Goal: Transaction & Acquisition: Purchase product/service

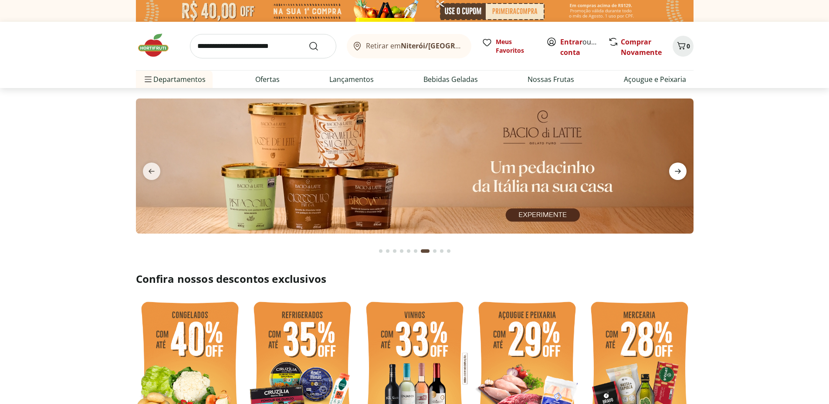
click at [677, 167] on icon "next" at bounding box center [677, 171] width 10 height 10
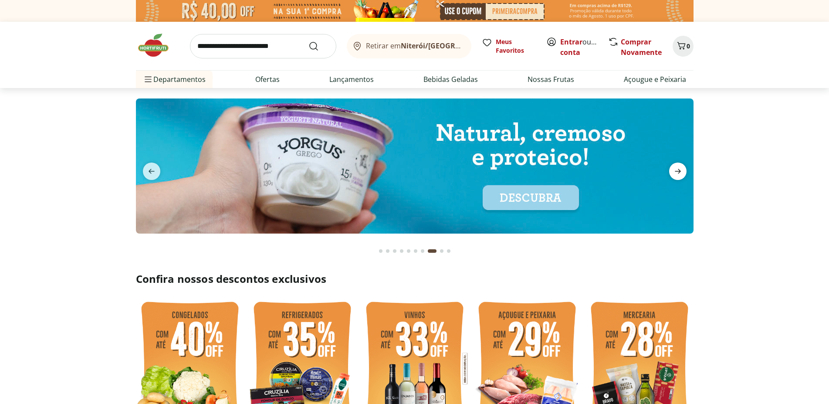
click at [677, 168] on icon "next" at bounding box center [677, 171] width 10 height 10
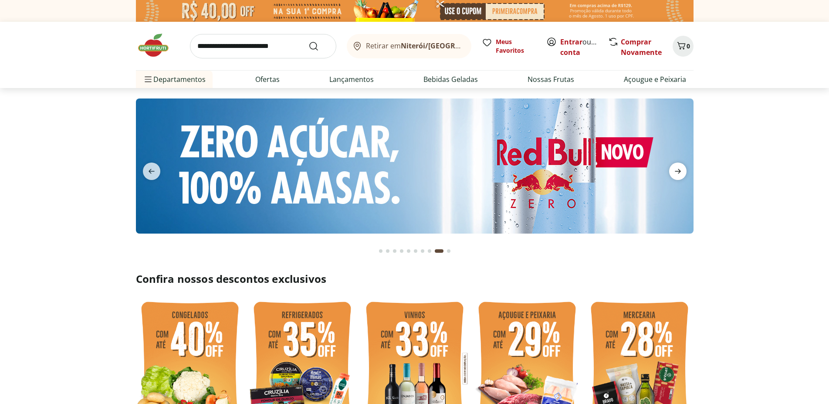
click at [677, 168] on icon "next" at bounding box center [677, 171] width 10 height 10
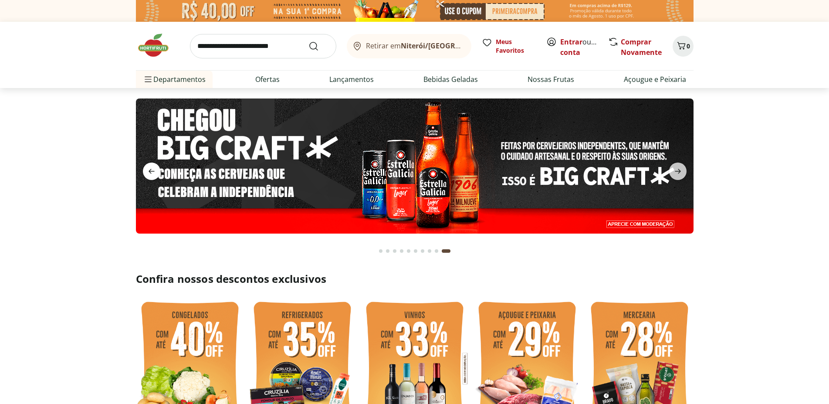
click at [150, 170] on icon "previous" at bounding box center [151, 171] width 6 height 5
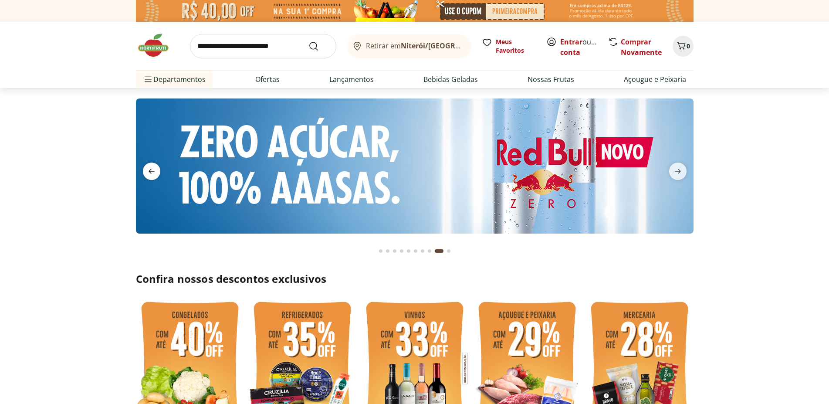
click at [150, 170] on icon "previous" at bounding box center [151, 171] width 6 height 5
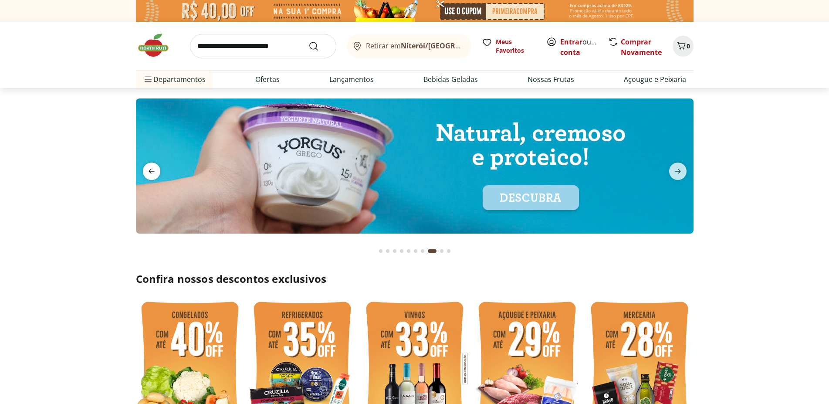
click at [150, 170] on icon "previous" at bounding box center [151, 171] width 6 height 5
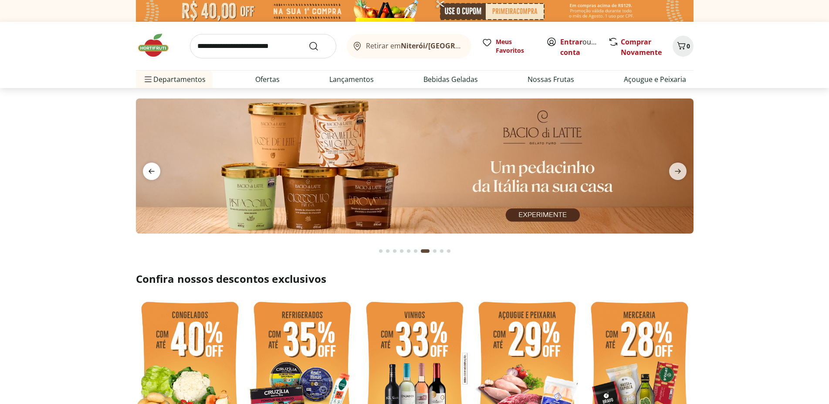
click at [150, 170] on icon "previous" at bounding box center [151, 171] width 6 height 5
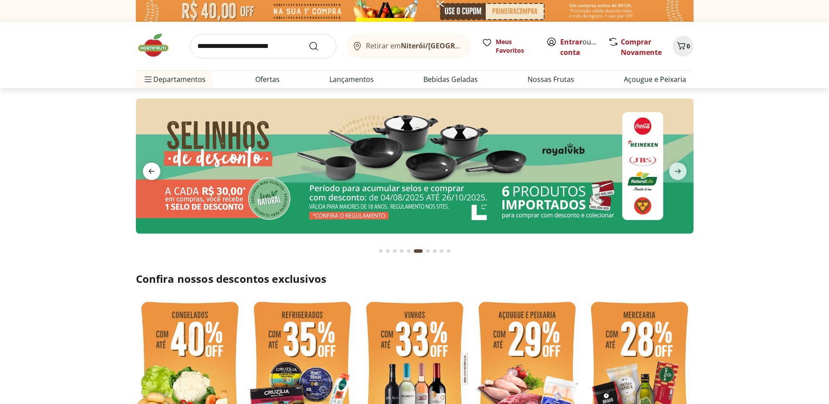
click at [150, 170] on icon "previous" at bounding box center [151, 171] width 6 height 5
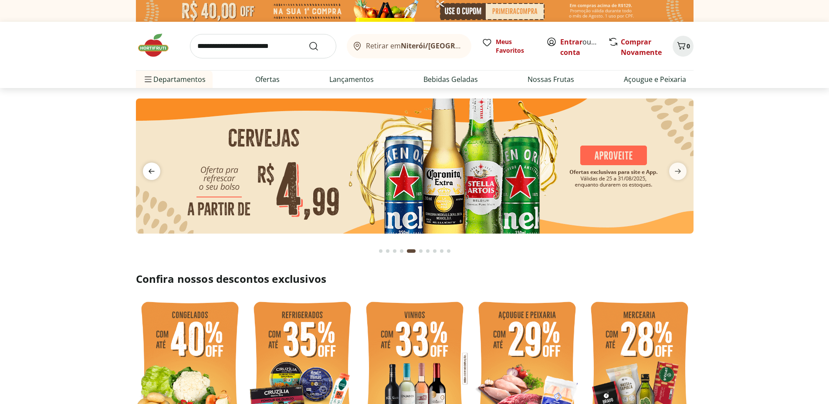
click at [153, 169] on icon "previous" at bounding box center [151, 171] width 10 height 10
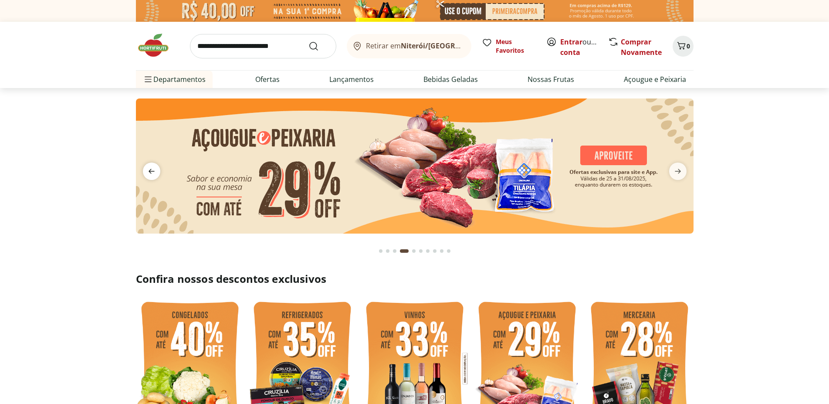
click at [153, 169] on icon "previous" at bounding box center [151, 171] width 10 height 10
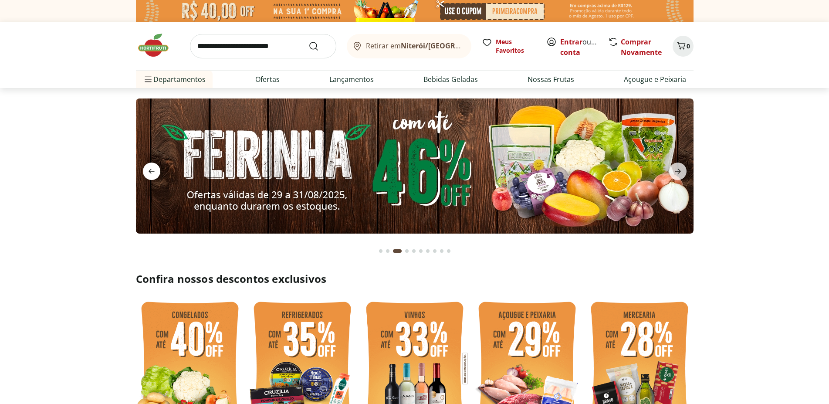
click at [151, 170] on icon "previous" at bounding box center [151, 171] width 10 height 10
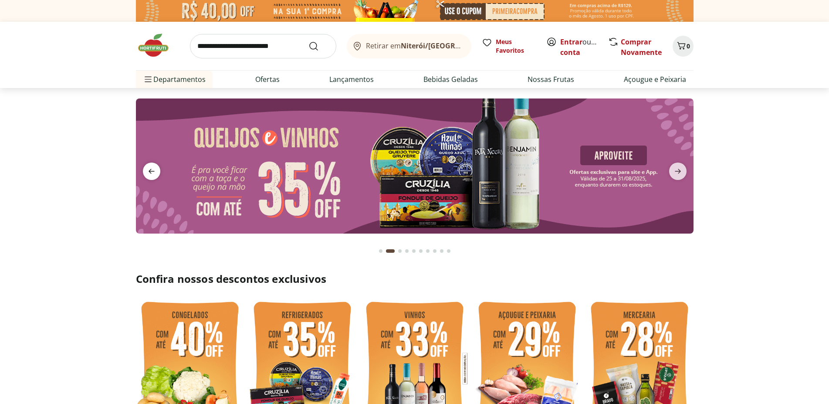
click at [151, 170] on icon "previous" at bounding box center [151, 171] width 10 height 10
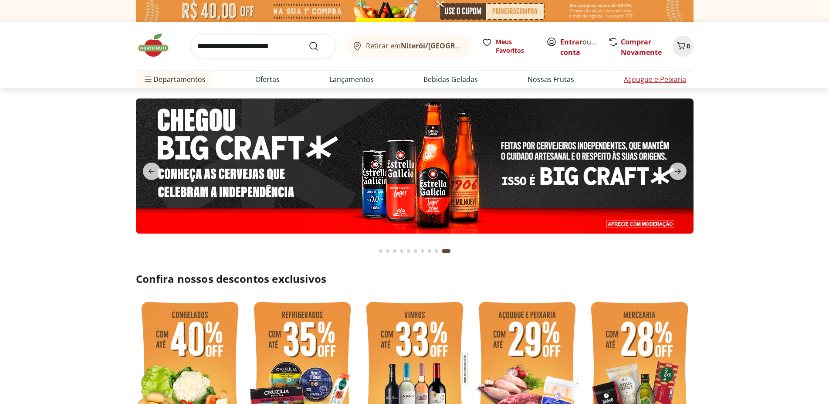
click at [649, 80] on link "Açougue e Peixaria" at bounding box center [654, 79] width 62 height 10
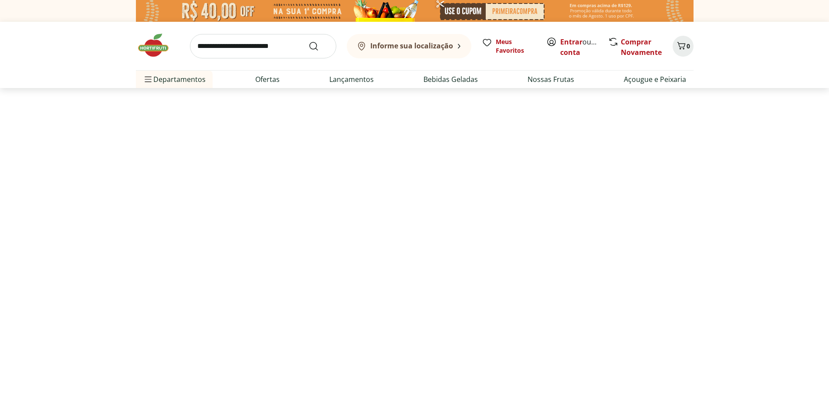
select select "**********"
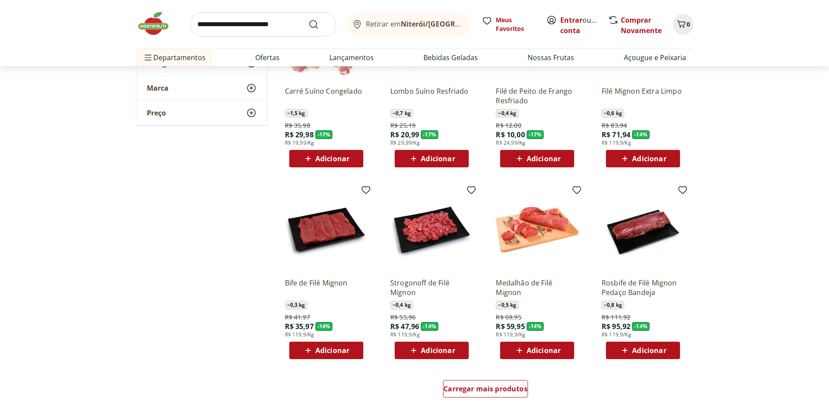
scroll to position [355, 0]
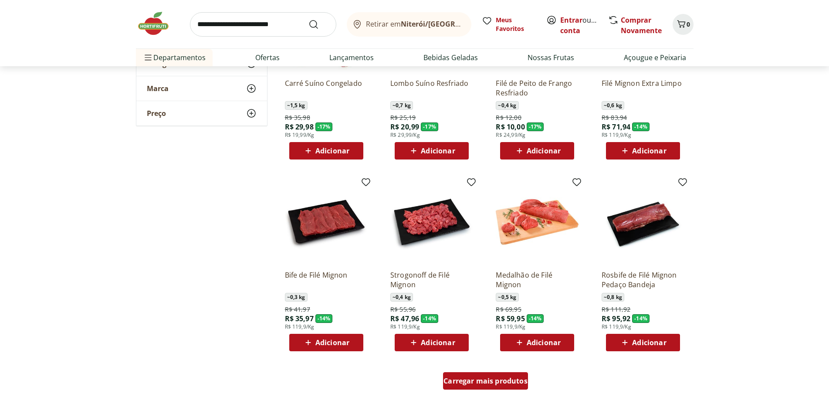
click at [516, 379] on span "Carregar mais produtos" at bounding box center [485, 380] width 84 height 7
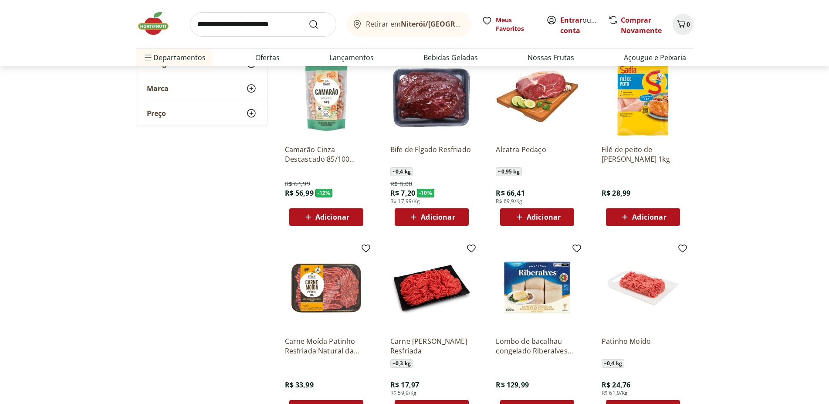
scroll to position [666, 0]
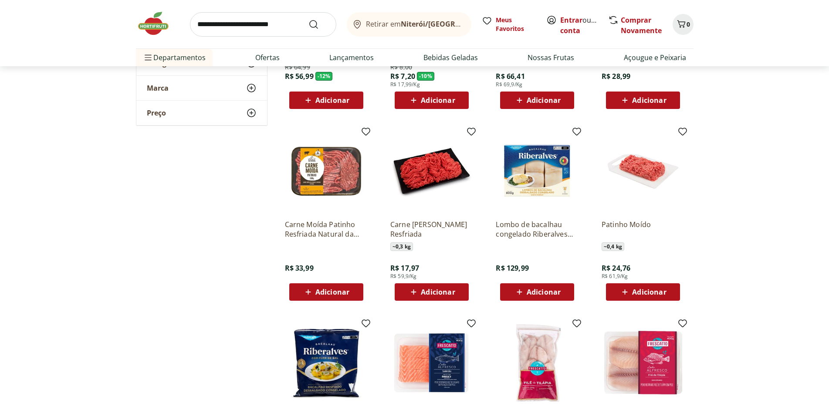
scroll to position [799, 0]
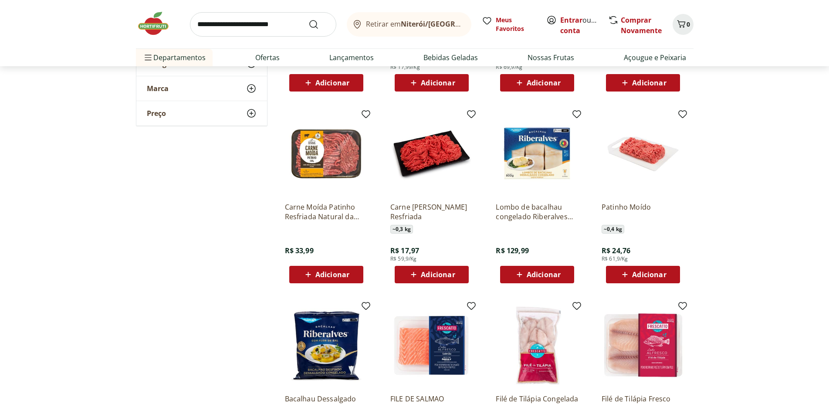
click at [335, 170] on img at bounding box center [326, 153] width 83 height 83
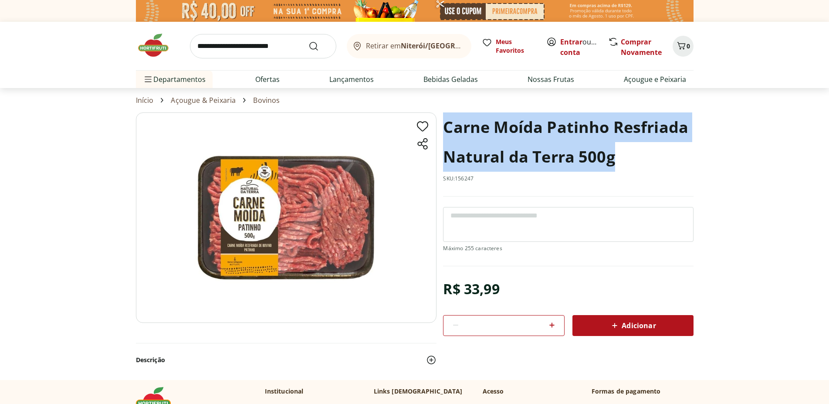
drag, startPoint x: 445, startPoint y: 125, endPoint x: 684, endPoint y: 152, distance: 240.7
click at [684, 152] on h1 "Carne Moída Patinho Resfriada Natural da Terra 500g" at bounding box center [568, 141] width 250 height 59
copy h1 "Carne Moída Patinho Resfriada Natural da Terra 500g"
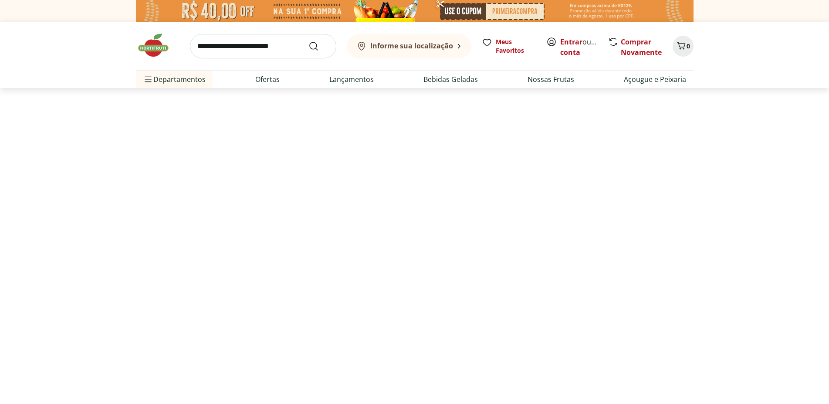
select select "**********"
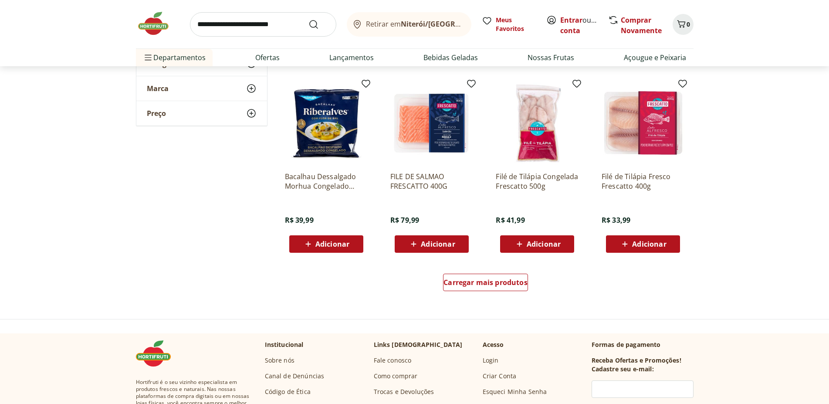
scroll to position [1110, 0]
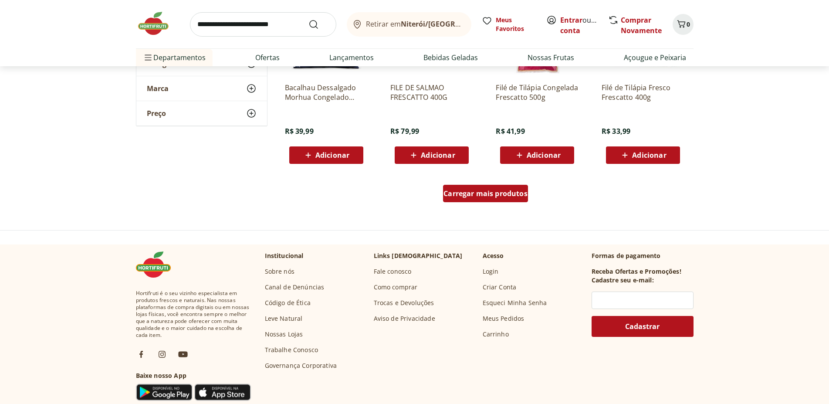
click at [501, 195] on span "Carregar mais produtos" at bounding box center [485, 193] width 84 height 7
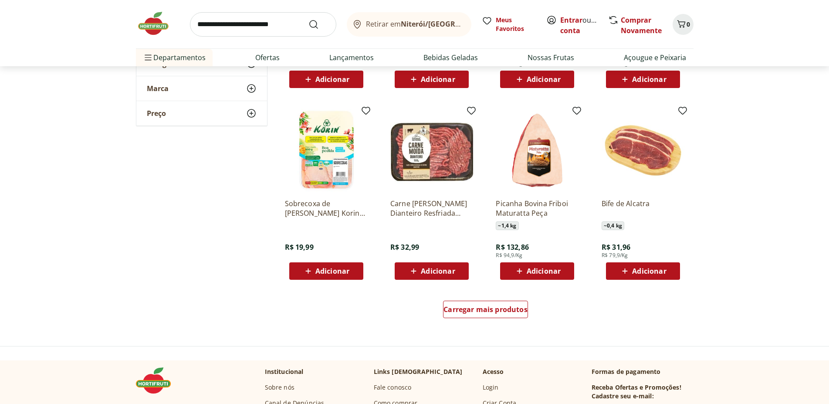
scroll to position [1643, 0]
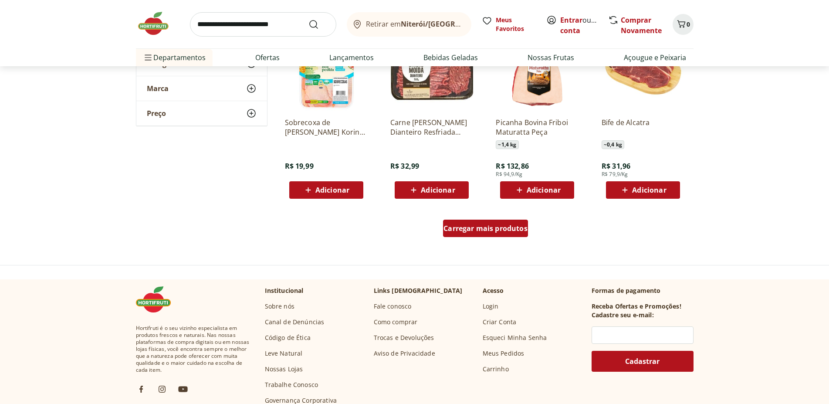
click at [480, 228] on span "Carregar mais produtos" at bounding box center [485, 228] width 84 height 7
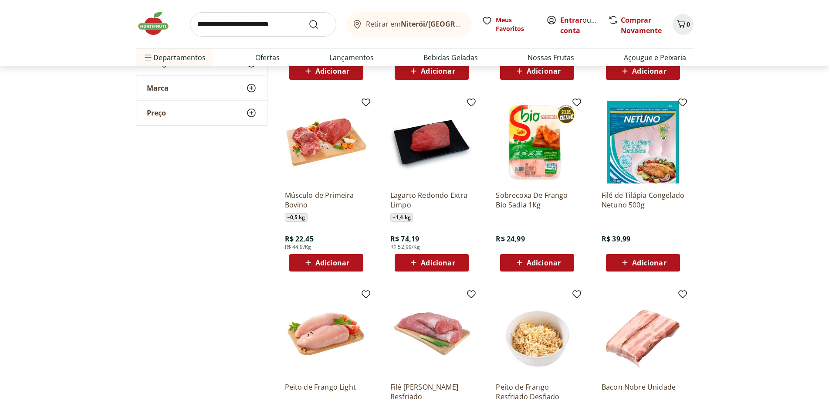
scroll to position [1954, 0]
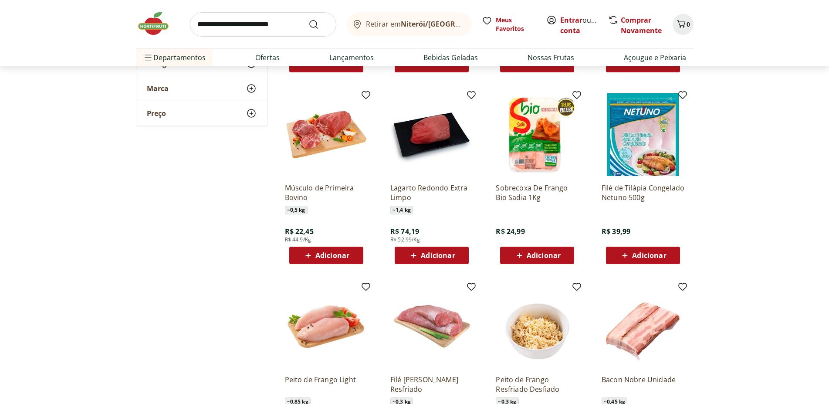
click at [326, 135] on img at bounding box center [326, 134] width 83 height 83
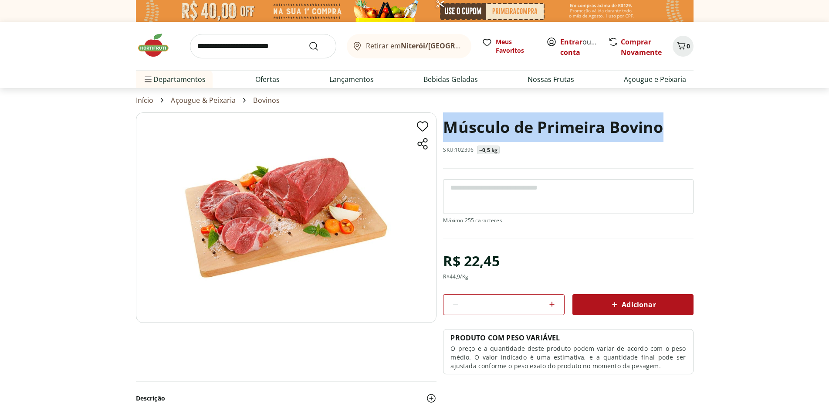
drag, startPoint x: 444, startPoint y: 125, endPoint x: 719, endPoint y: 122, distance: 275.2
click at [719, 122] on section "Músculo de Primeira Bovino SKU: 102396 ~0,5 kg R$ 22,45 R$ 44,9 /Kg * Adicionar…" at bounding box center [414, 264] width 829 height 305
copy h1 "Músculo de Primeira Bovino"
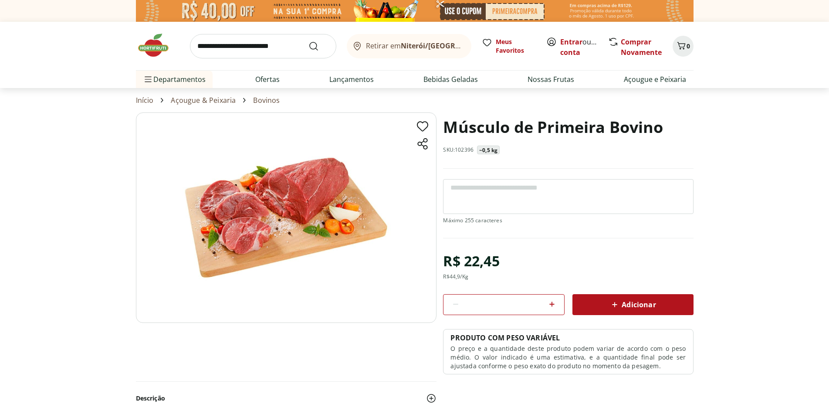
select select "**********"
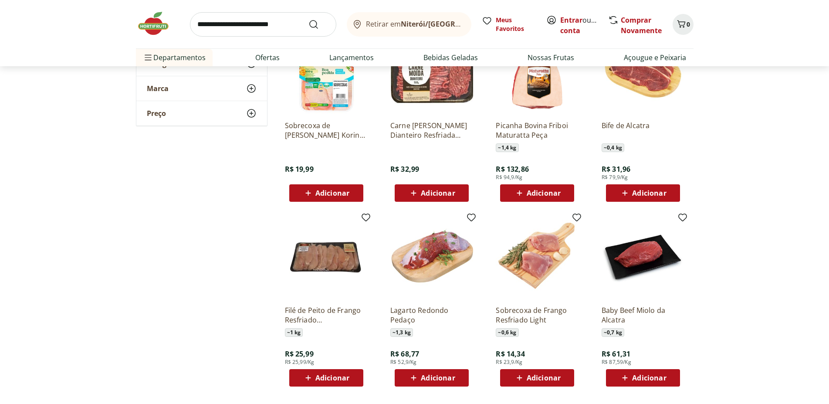
scroll to position [2132, 0]
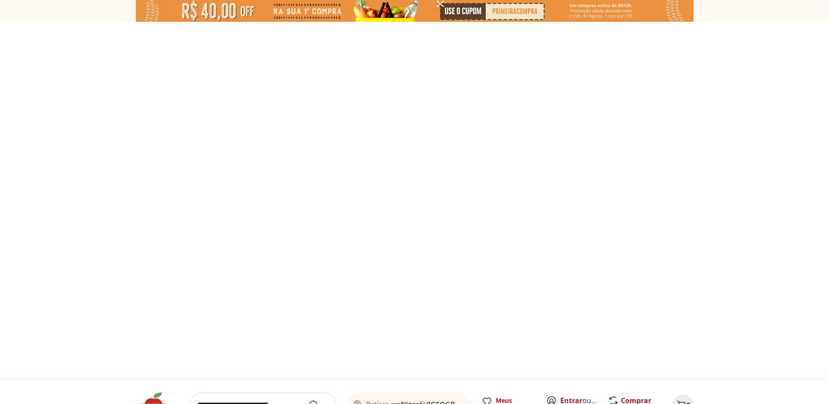
select select "**********"
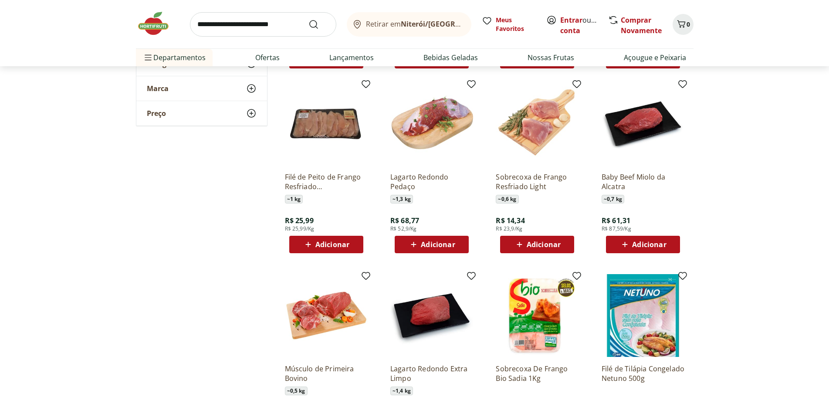
click at [245, 24] on input "search" at bounding box center [263, 24] width 146 height 24
type input "******"
click at [308, 19] on button "Submit Search" at bounding box center [318, 24] width 21 height 10
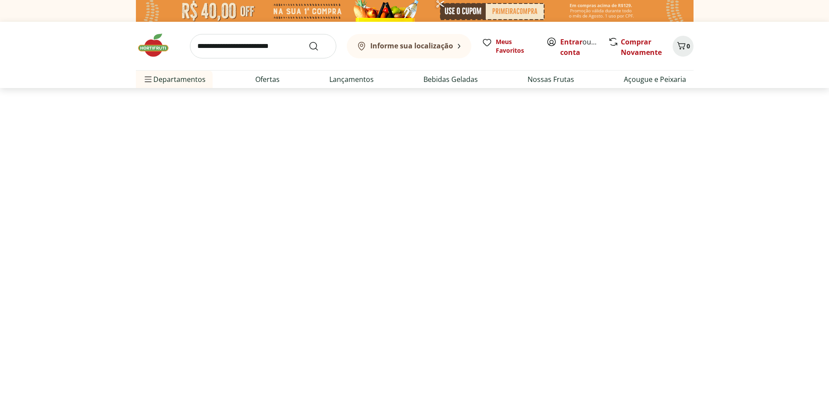
select select "**********"
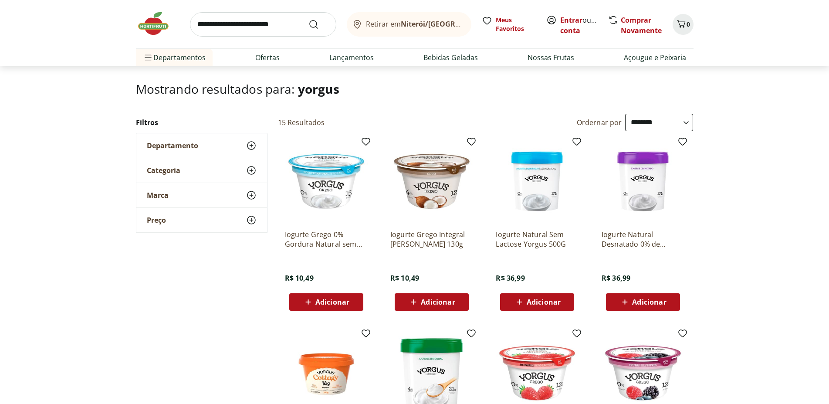
scroll to position [178, 0]
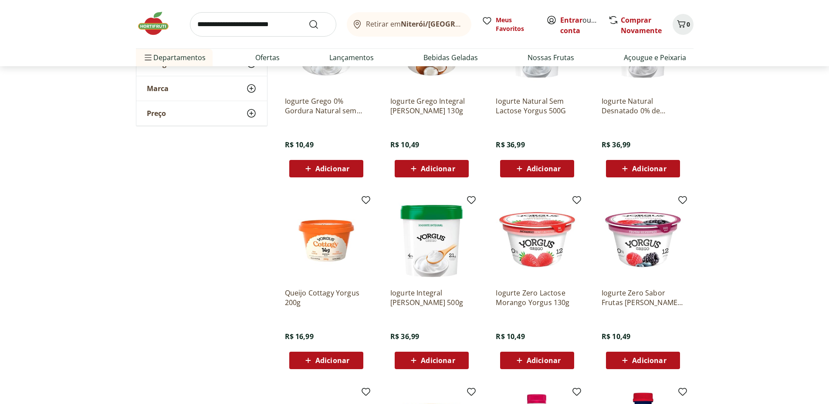
click at [445, 242] on img at bounding box center [431, 239] width 83 height 83
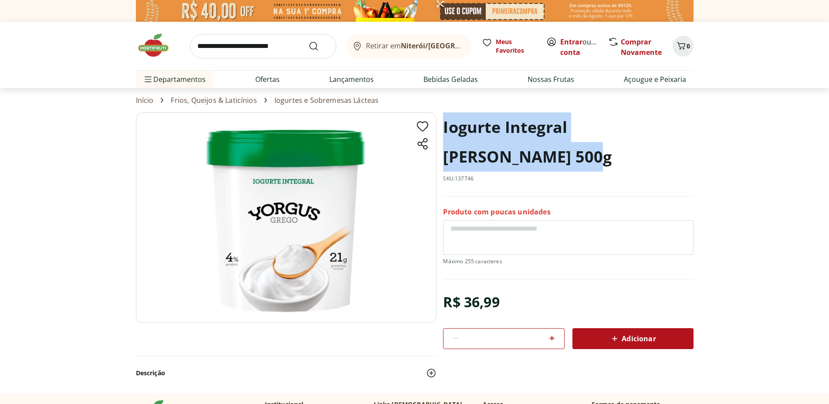
drag, startPoint x: 443, startPoint y: 127, endPoint x: 633, endPoint y: 165, distance: 193.2
click at [633, 165] on h1 "Iogurte Integral [PERSON_NAME] 500g" at bounding box center [568, 141] width 250 height 59
copy h1 "Iogurte Integral [PERSON_NAME] 500g"
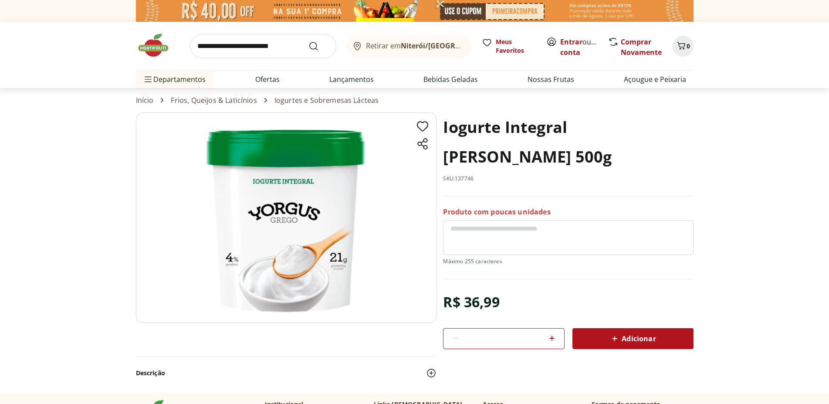
click at [158, 48] on img at bounding box center [158, 45] width 44 height 26
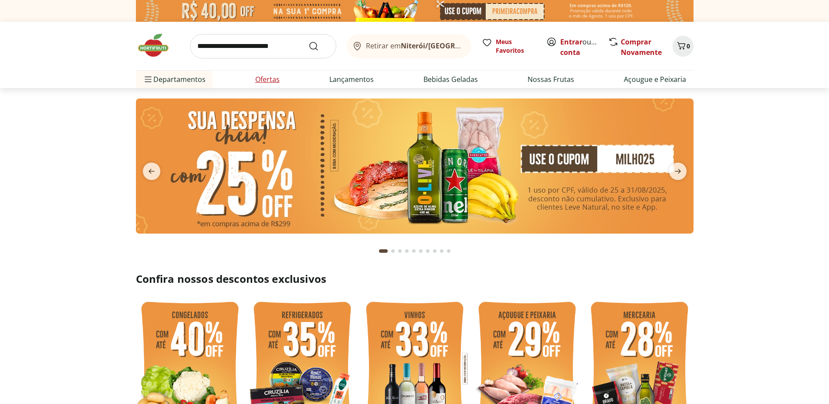
click at [266, 78] on link "Ofertas" at bounding box center [267, 79] width 24 height 10
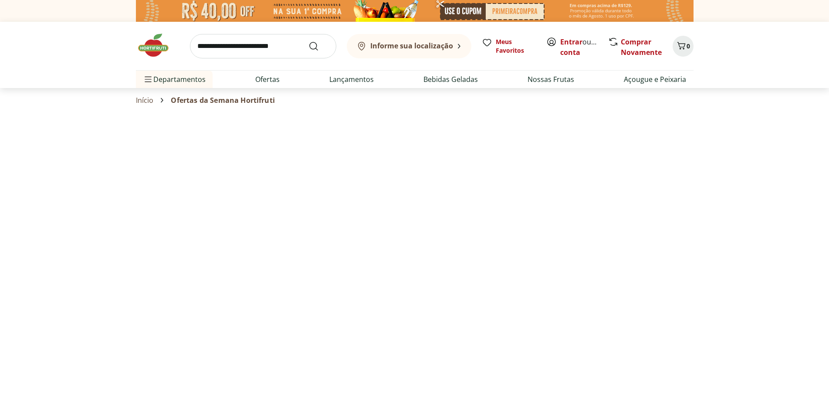
select select "**********"
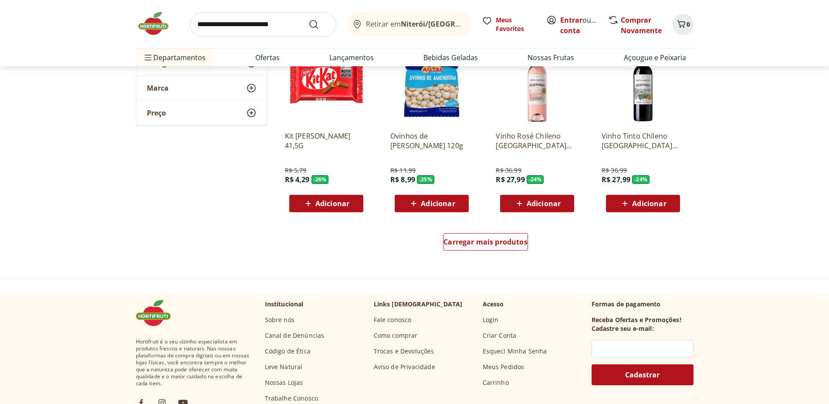
scroll to position [533, 0]
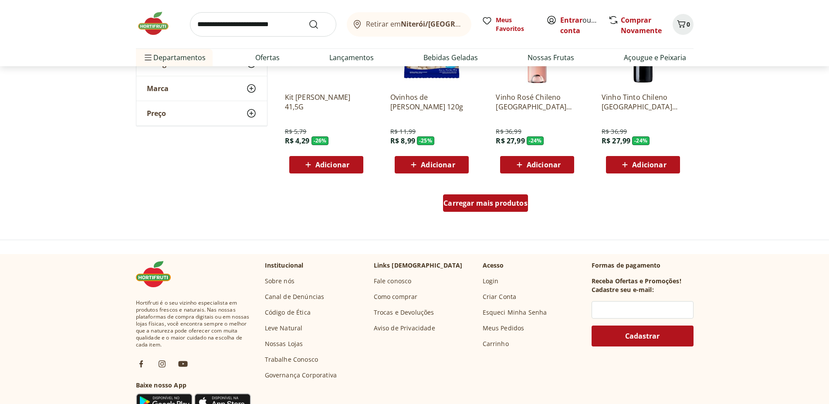
click at [492, 206] on span "Carregar mais produtos" at bounding box center [485, 202] width 84 height 7
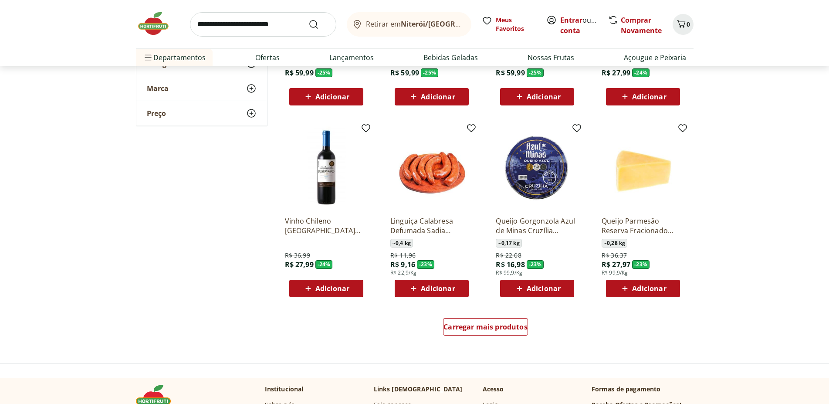
scroll to position [1110, 0]
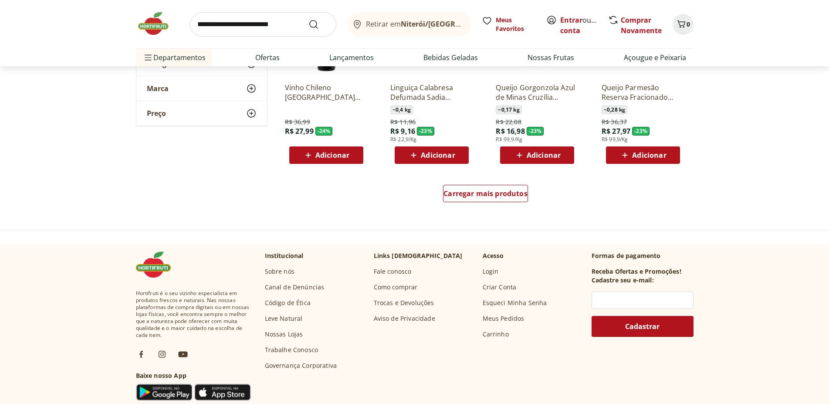
click at [229, 24] on input "search" at bounding box center [263, 24] width 146 height 24
type input "**********"
click at [308, 19] on button "Submit Search" at bounding box center [318, 24] width 21 height 10
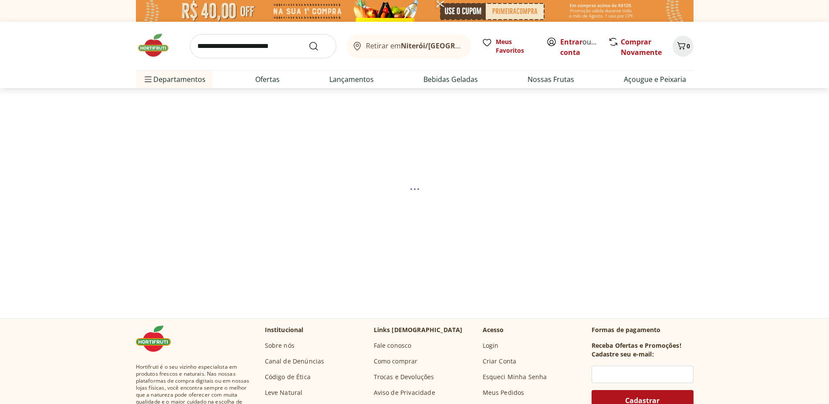
select select "**********"
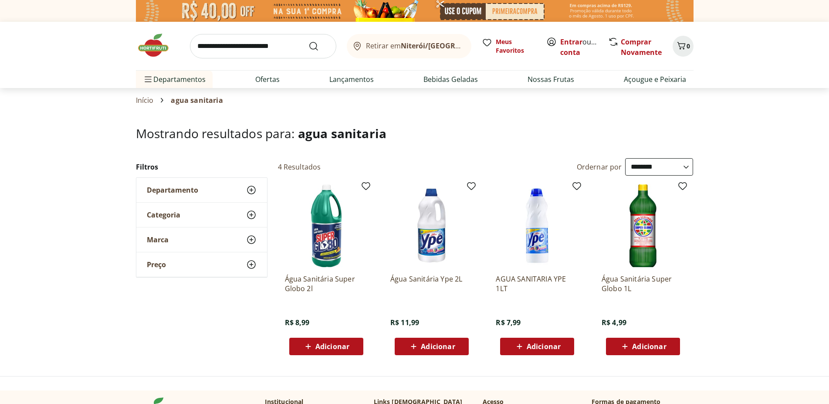
scroll to position [44, 0]
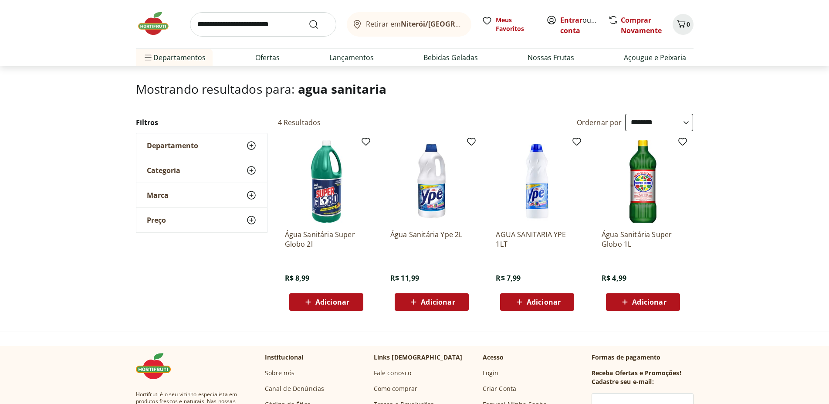
click at [646, 188] on img at bounding box center [642, 181] width 83 height 83
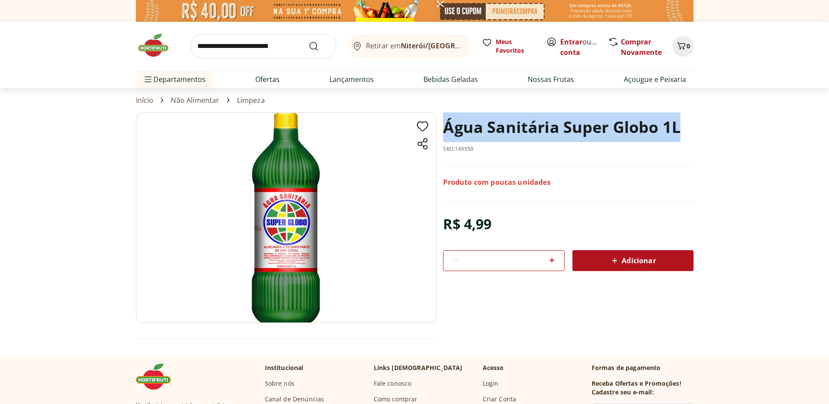
drag, startPoint x: 452, startPoint y: 126, endPoint x: 710, endPoint y: 128, distance: 258.2
click at [710, 128] on section "Água Sanitária Super Globo 1L SKU: 149550 Produto com poucas unidades R$ 4,99 *…" at bounding box center [414, 233] width 829 height 243
copy h1 "Água Sanitária Super Globo 1L"
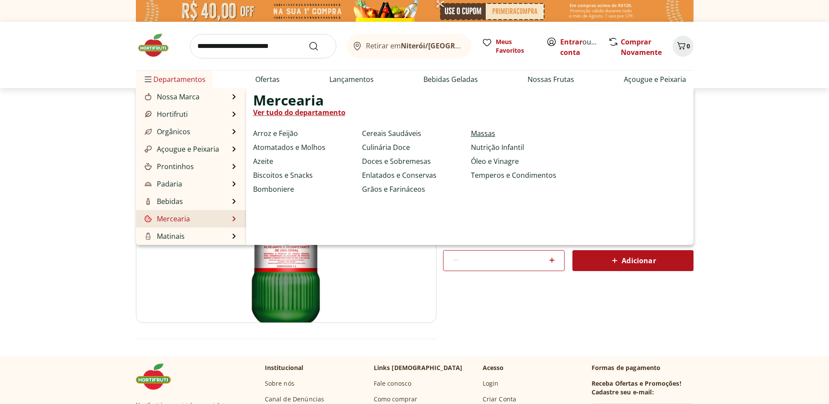
click at [471, 133] on link "Massas" at bounding box center [483, 133] width 24 height 10
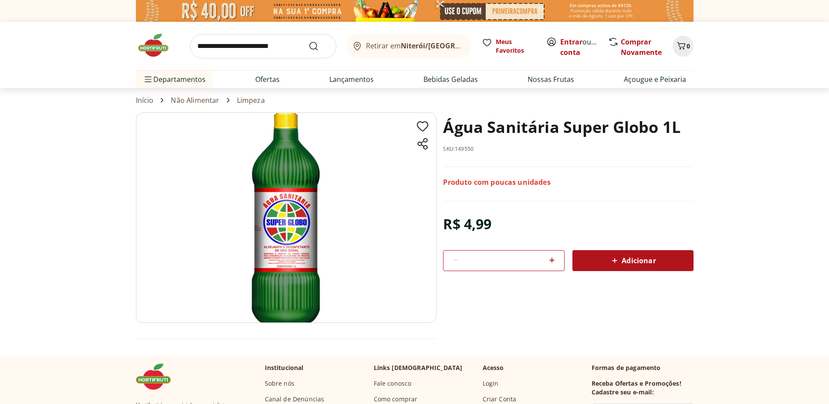
select select "**********"
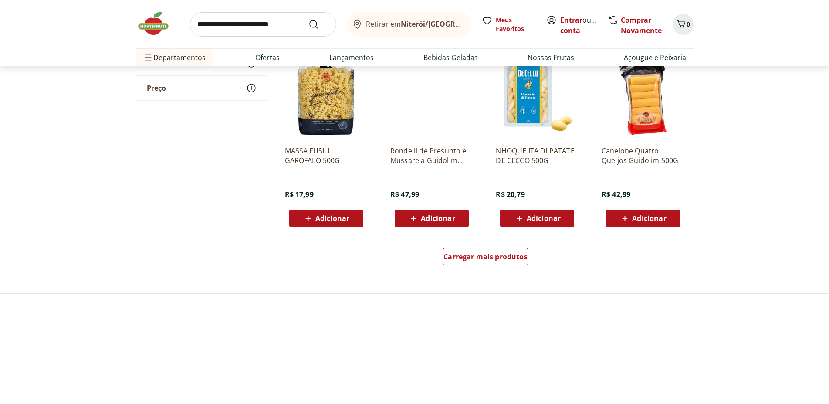
scroll to position [489, 0]
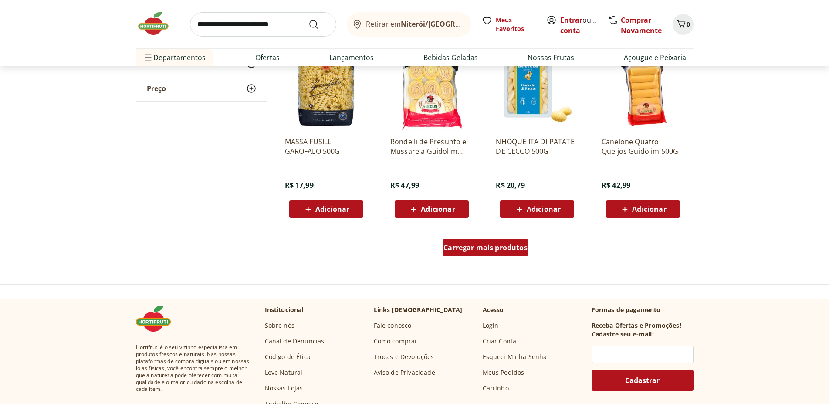
click at [512, 246] on span "Carregar mais produtos" at bounding box center [485, 247] width 84 height 7
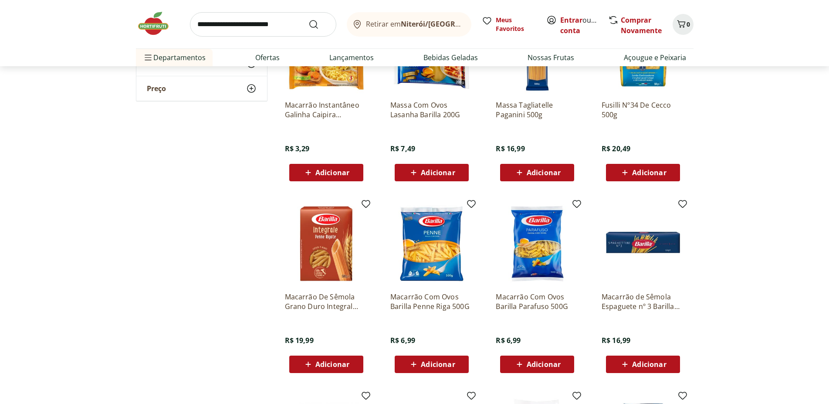
scroll to position [755, 0]
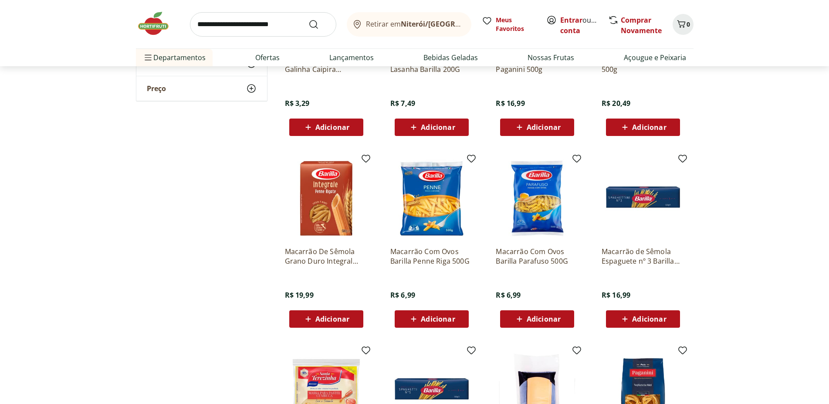
click at [543, 198] on img at bounding box center [536, 198] width 83 height 83
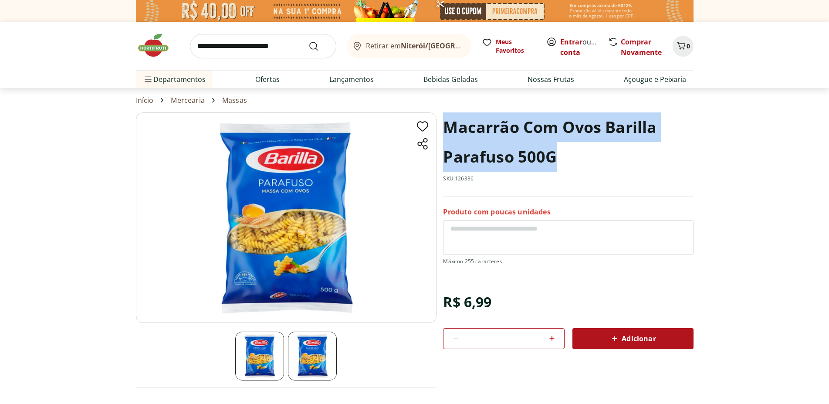
drag, startPoint x: 445, startPoint y: 125, endPoint x: 595, endPoint y: 162, distance: 154.5
click at [595, 162] on h1 "Macarrão Com Ovos Barilla Parafuso 500G" at bounding box center [568, 141] width 250 height 59
copy h1 "Macarrão Com Ovos Barilla Parafuso 500G"
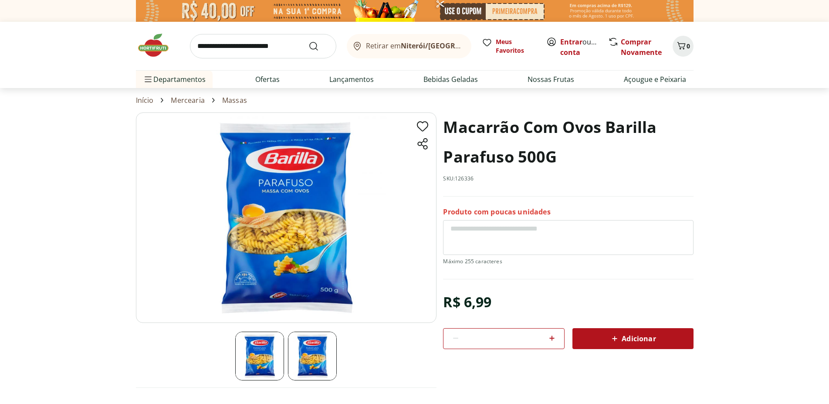
select select "**********"
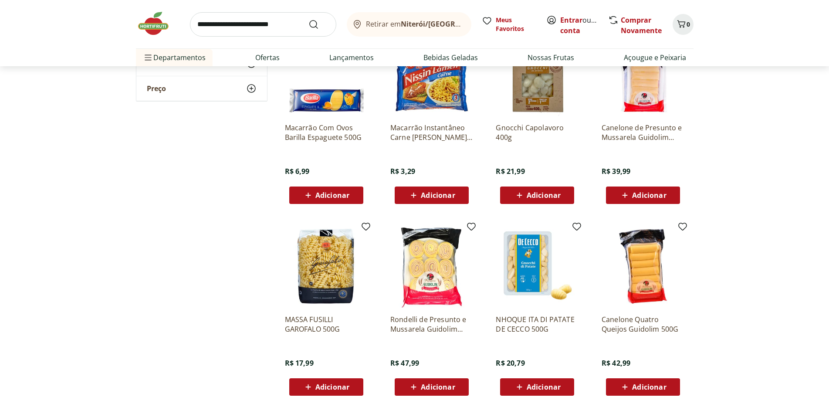
scroll to position [489, 0]
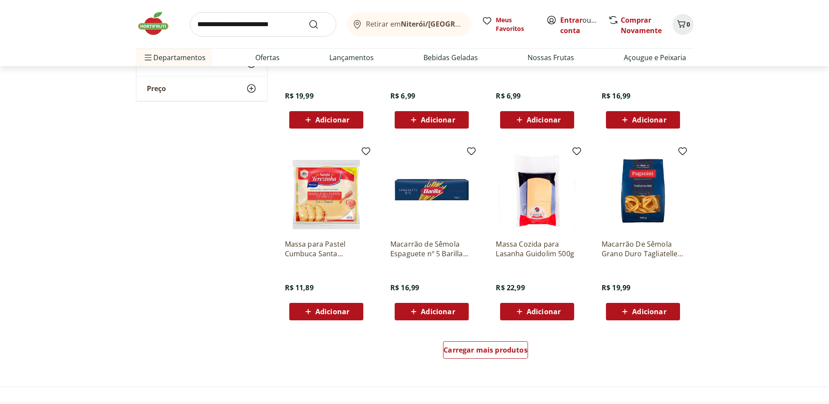
scroll to position [977, 0]
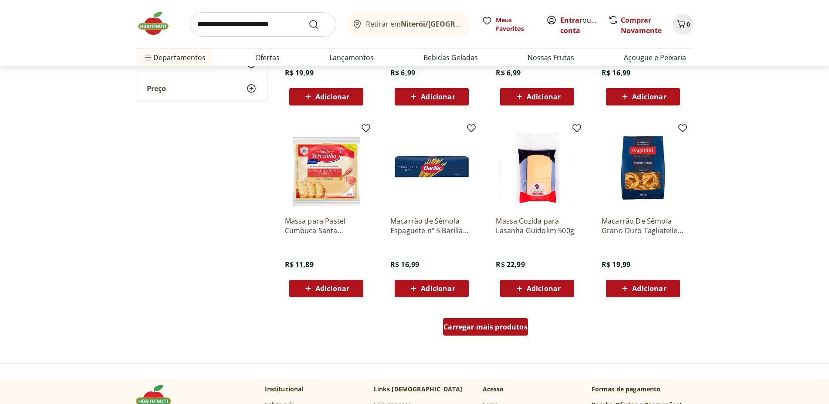
click at [493, 328] on span "Carregar mais produtos" at bounding box center [485, 326] width 84 height 7
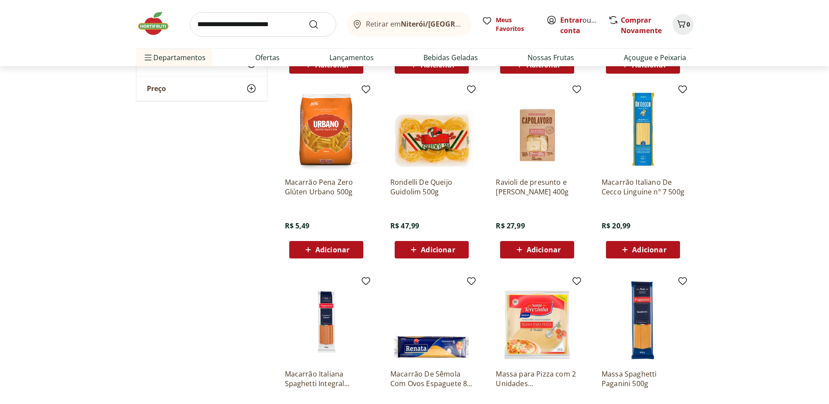
scroll to position [1243, 0]
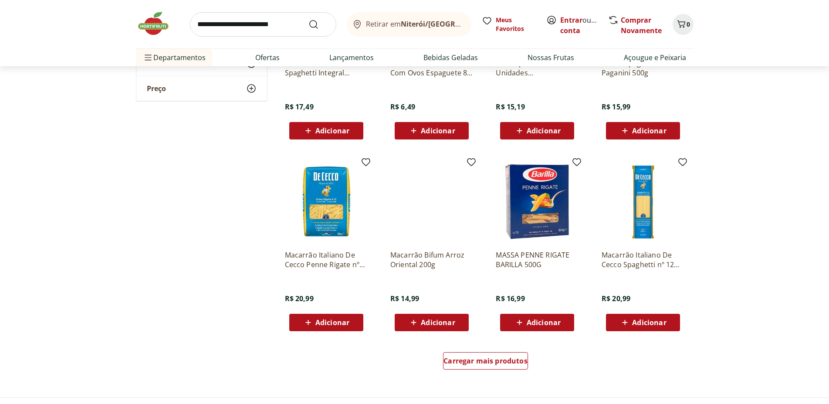
scroll to position [1599, 0]
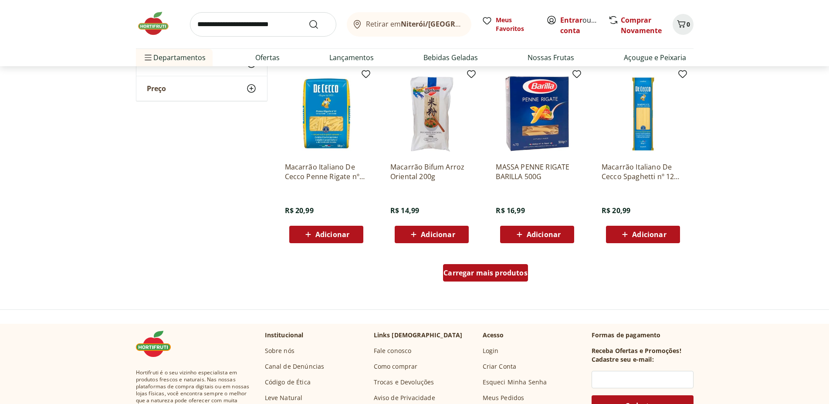
click at [494, 275] on span "Carregar mais produtos" at bounding box center [485, 272] width 84 height 7
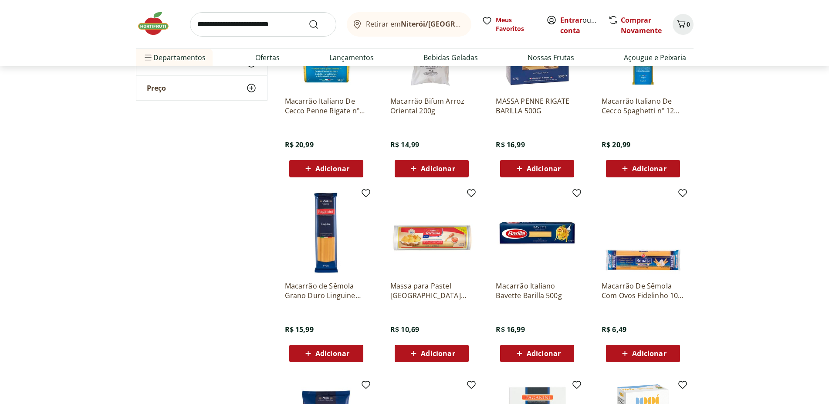
scroll to position [1776, 0]
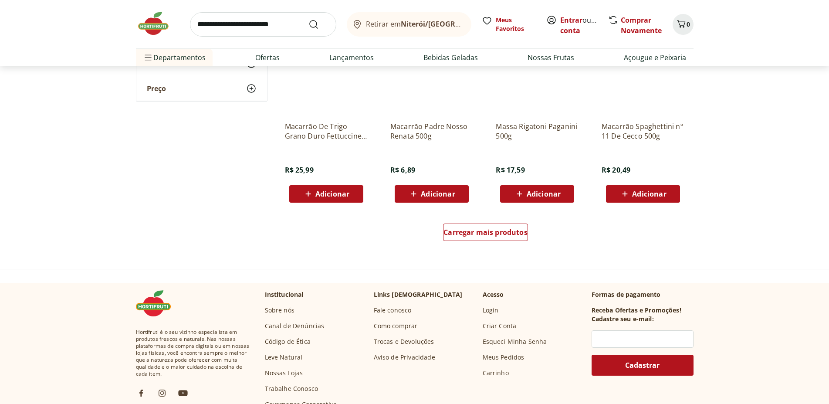
scroll to position [2221, 0]
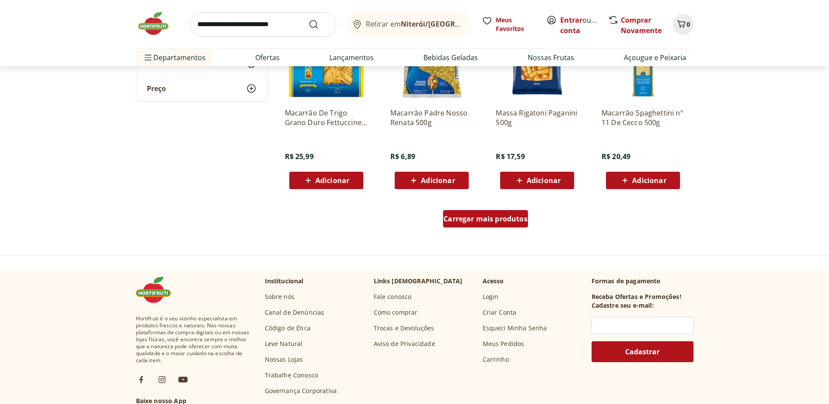
click at [512, 219] on span "Carregar mais produtos" at bounding box center [485, 218] width 84 height 7
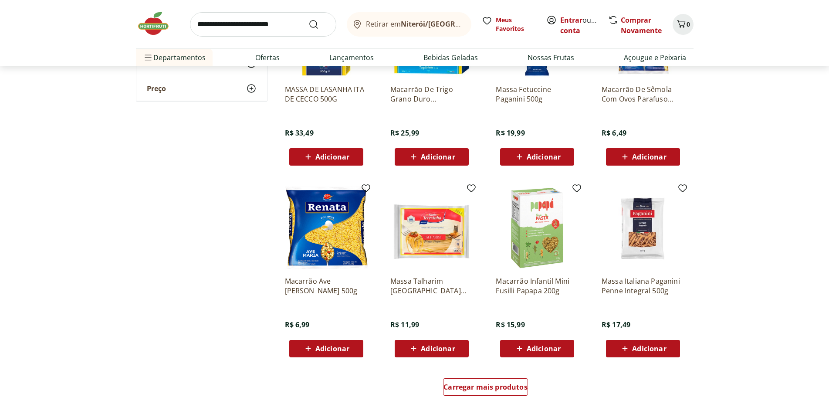
scroll to position [2753, 0]
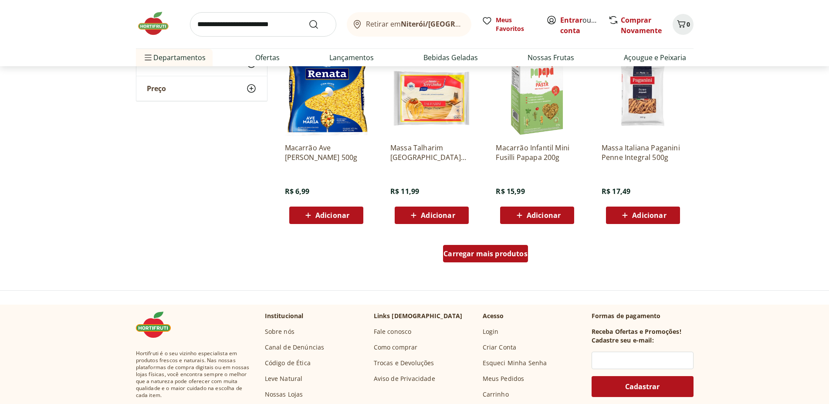
click at [507, 253] on span "Carregar mais produtos" at bounding box center [485, 253] width 84 height 7
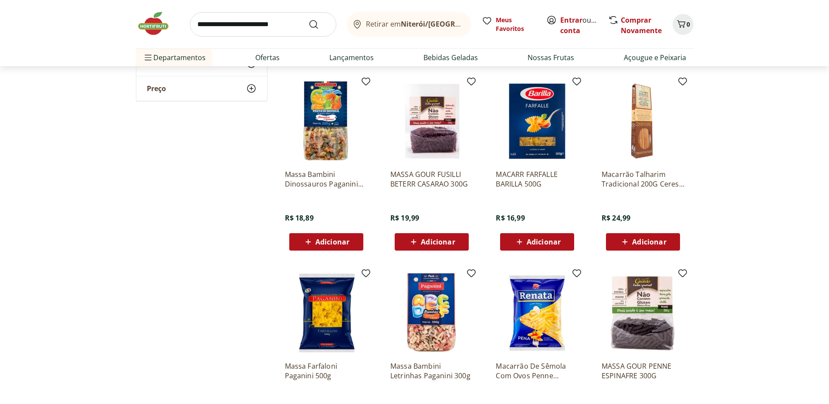
scroll to position [2931, 0]
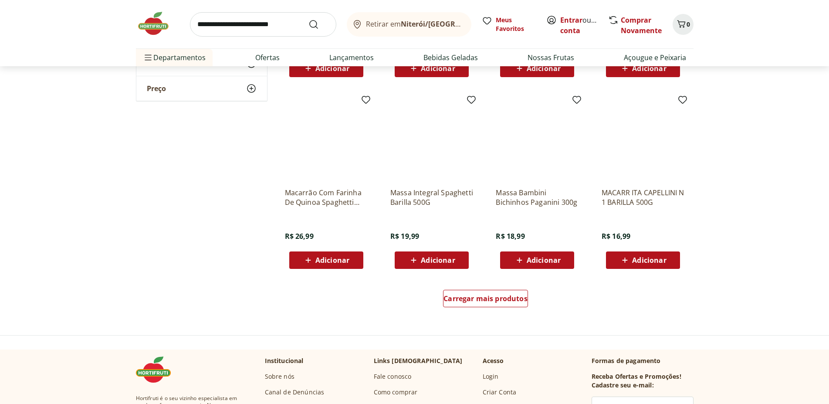
scroll to position [3286, 0]
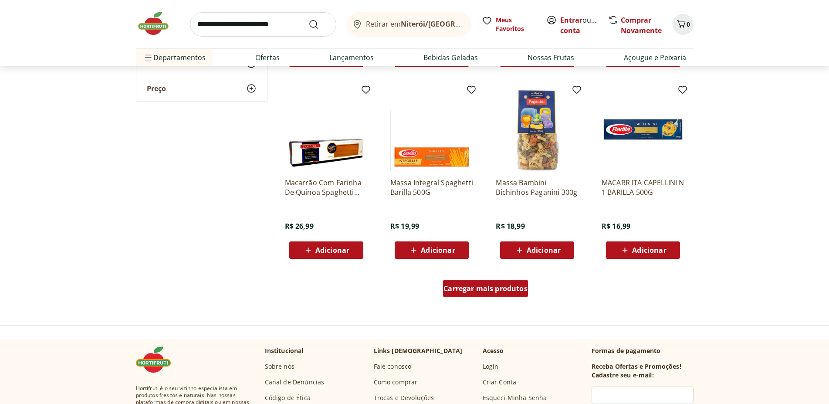
click at [504, 286] on span "Carregar mais produtos" at bounding box center [485, 288] width 84 height 7
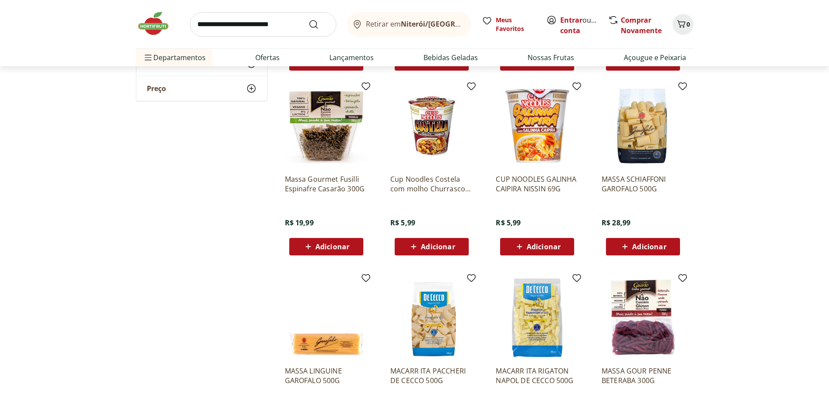
scroll to position [3553, 0]
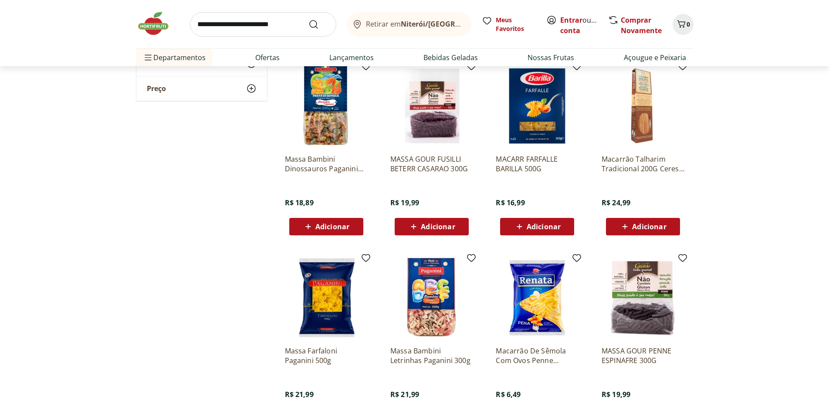
scroll to position [2887, 0]
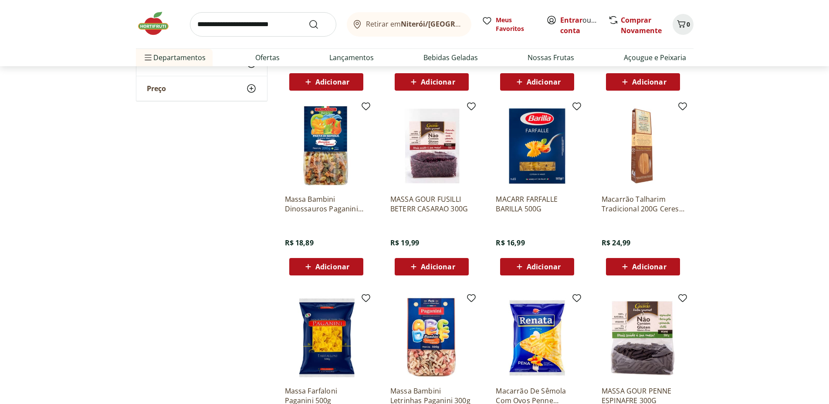
click at [539, 152] on img at bounding box center [536, 145] width 83 height 83
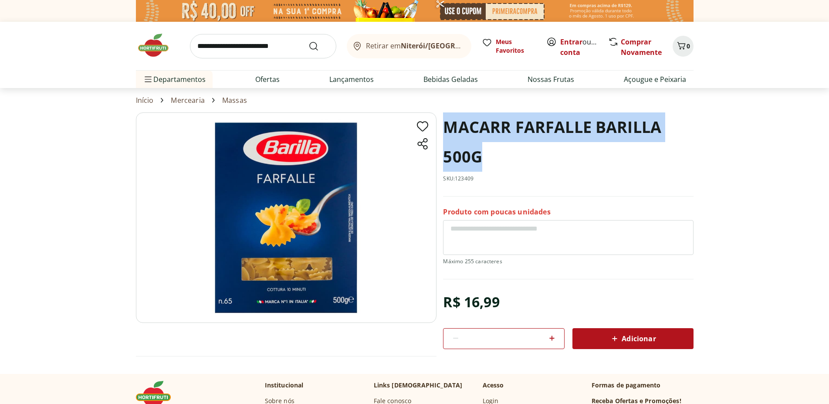
drag, startPoint x: 443, startPoint y: 124, endPoint x: 632, endPoint y: 157, distance: 191.5
click at [632, 157] on h1 "MACARR FARFALLE BARILLA 500G" at bounding box center [568, 141] width 250 height 59
copy h1 "MACARR FARFALLE BARILLA 500G"
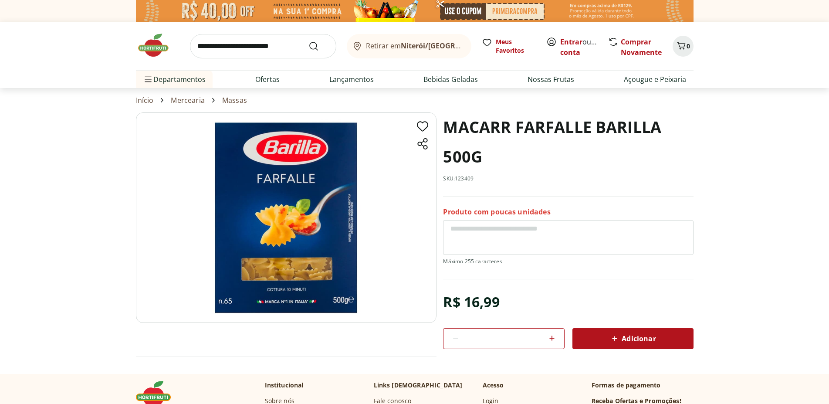
click at [272, 47] on input "search" at bounding box center [263, 46] width 146 height 24
type input "******"
click at [308, 41] on button "Submit Search" at bounding box center [318, 46] width 21 height 10
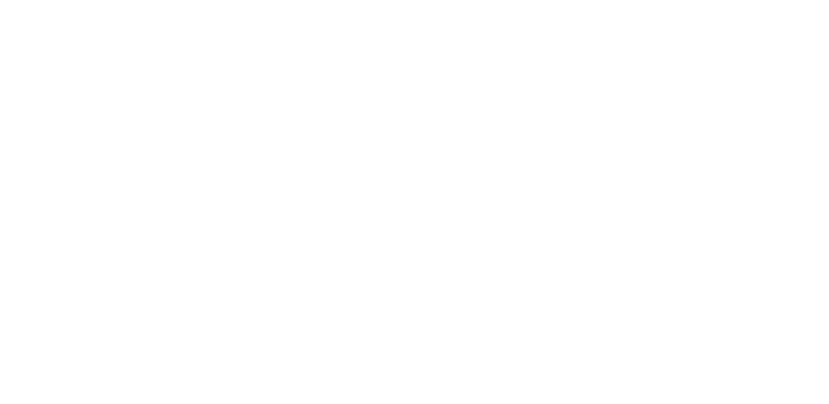
select select "**********"
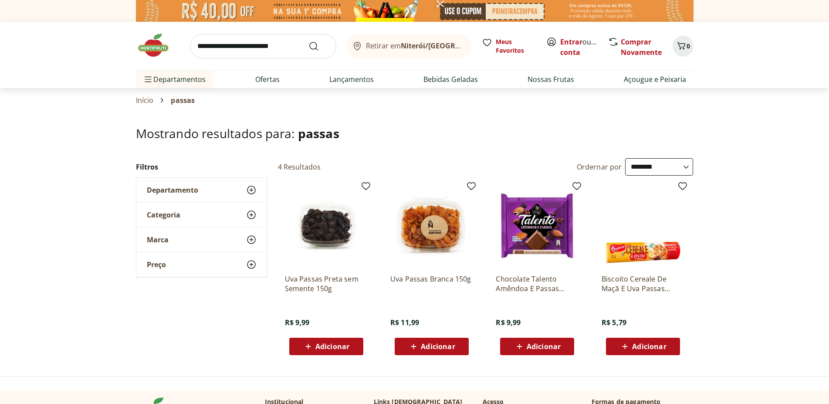
click at [288, 44] on input "search" at bounding box center [263, 46] width 146 height 24
type input "******"
click at [308, 41] on button "Submit Search" at bounding box center [318, 46] width 21 height 10
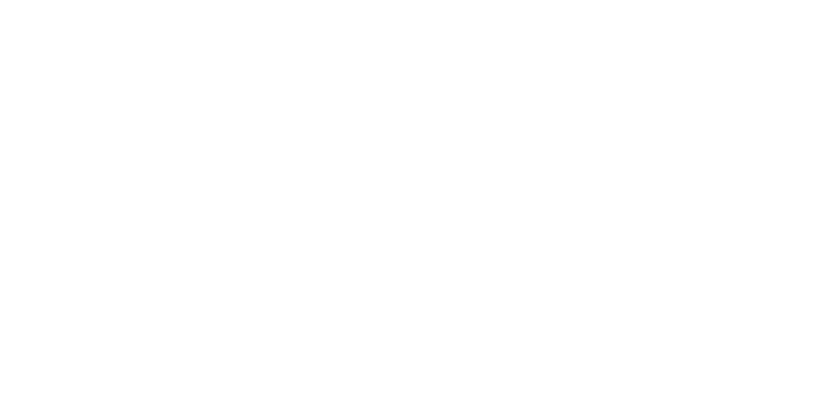
select select "**********"
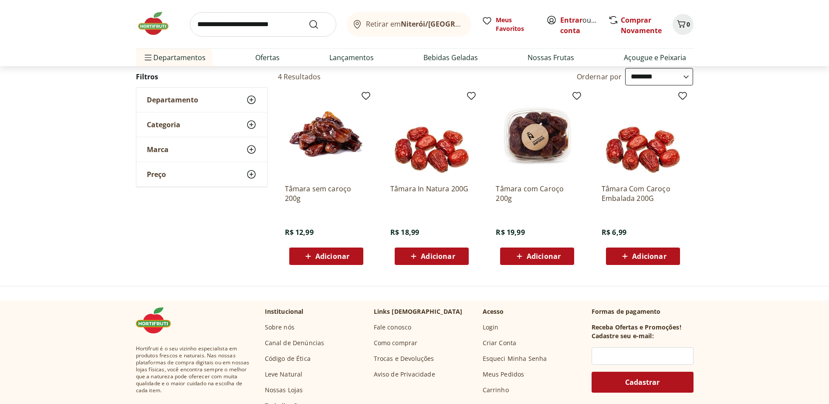
scroll to position [44, 0]
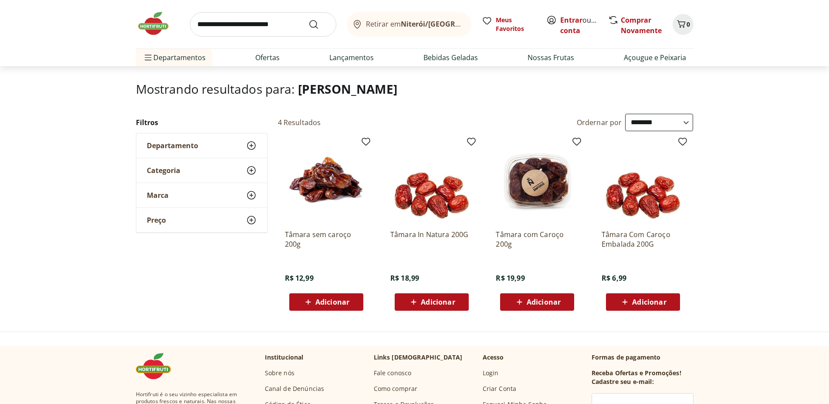
click at [317, 182] on img at bounding box center [326, 181] width 83 height 83
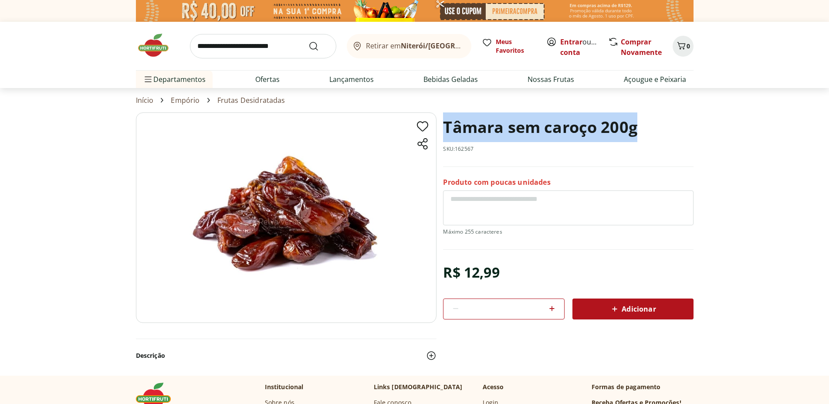
drag, startPoint x: 445, startPoint y: 128, endPoint x: 708, endPoint y: 131, distance: 263.0
click at [708, 131] on section "Tâmara sem caroço 200g SKU: 162567 Produto com poucas unidades R$ 12,99 * Adici…" at bounding box center [414, 243] width 829 height 263
copy h1 "Tâmara sem caroço 200g"
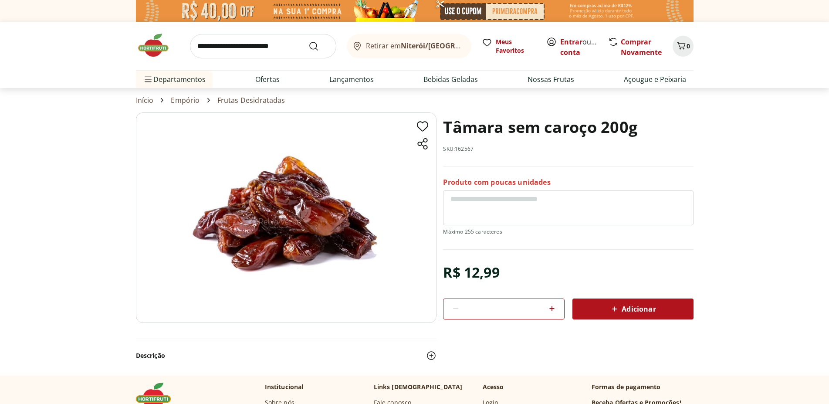
click at [263, 45] on input "search" at bounding box center [263, 46] width 146 height 24
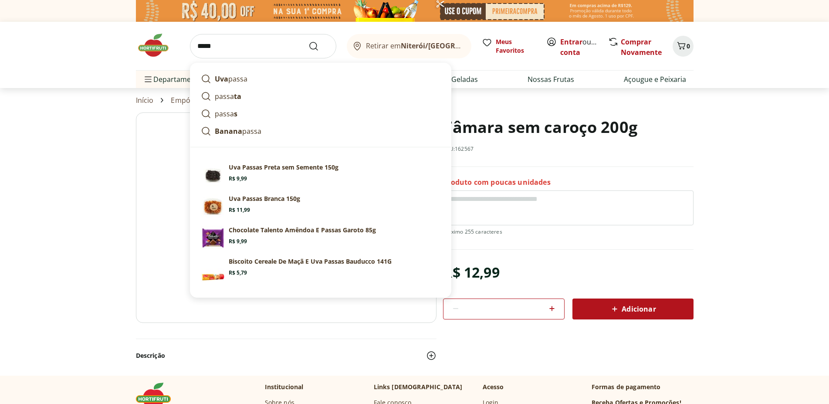
type input "*****"
click at [308, 41] on button "Submit Search" at bounding box center [318, 46] width 21 height 10
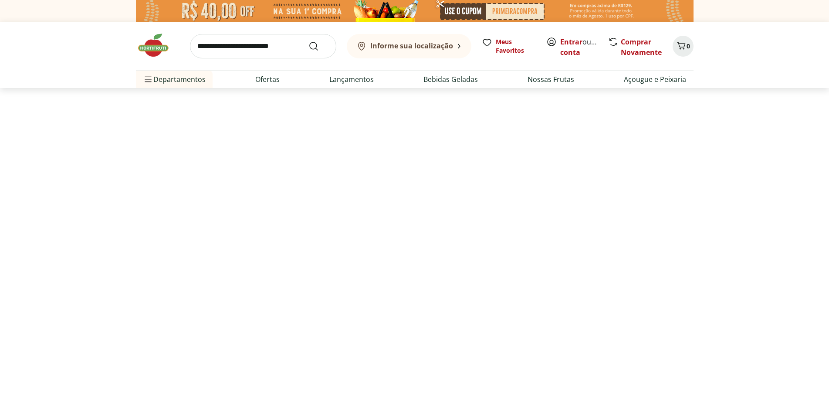
select select "**********"
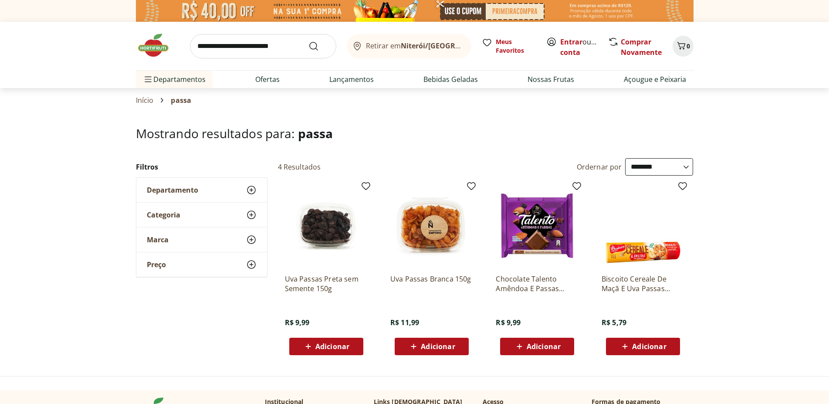
click at [328, 229] on img at bounding box center [326, 225] width 83 height 83
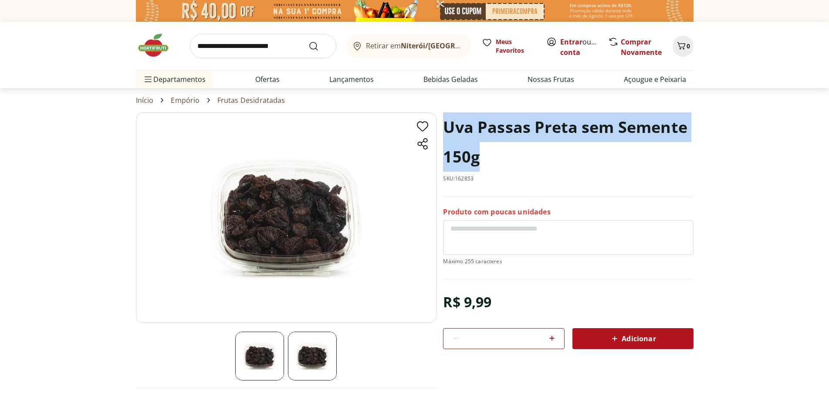
drag, startPoint x: 444, startPoint y: 127, endPoint x: 552, endPoint y: 154, distance: 111.3
click at [552, 154] on h1 "Uva Passas Preta sem Semente 150g" at bounding box center [568, 141] width 250 height 59
copy h1 "Uva Passas Preta sem Semente 150g"
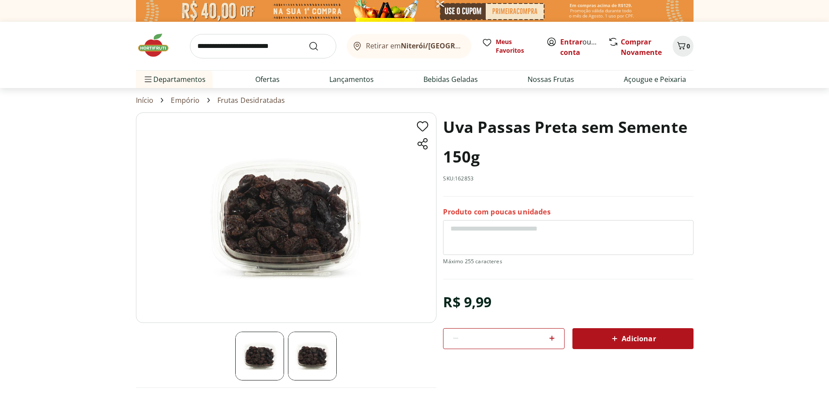
click at [153, 51] on img at bounding box center [158, 45] width 44 height 26
